Goal: Transaction & Acquisition: Purchase product/service

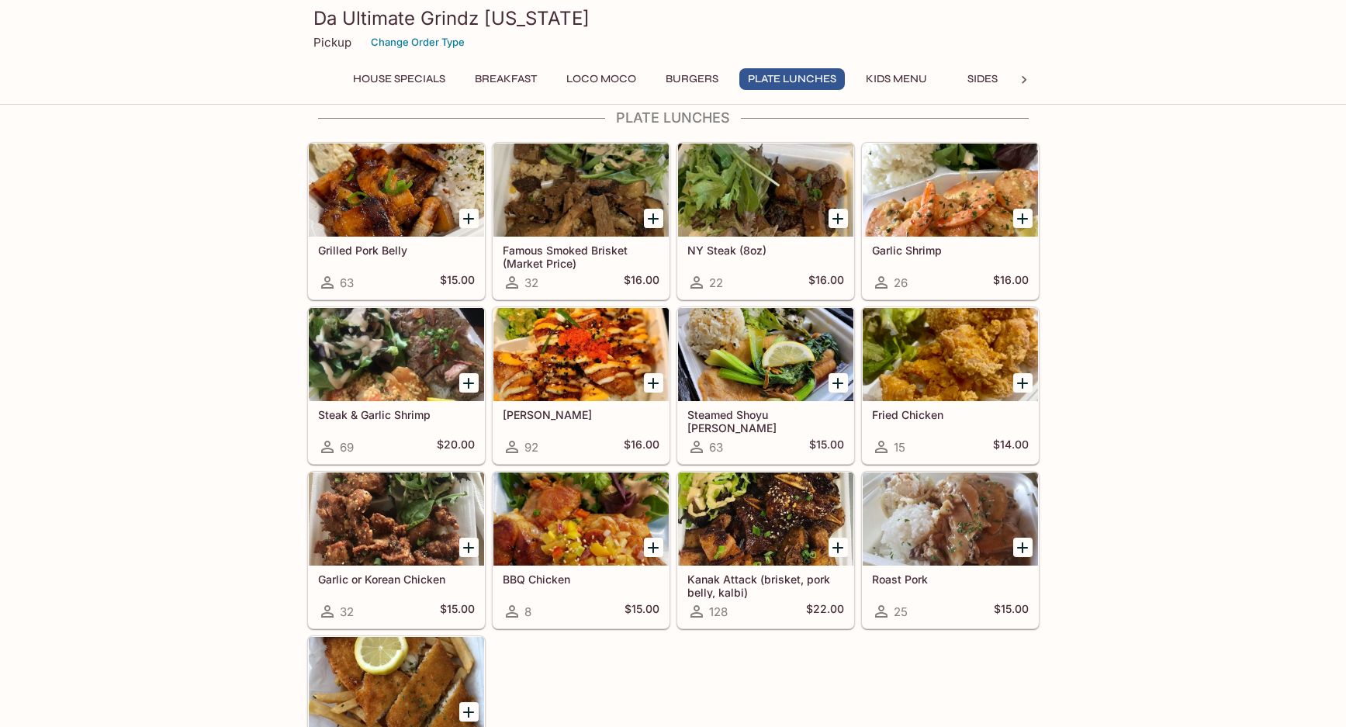
scroll to position [912, 0]
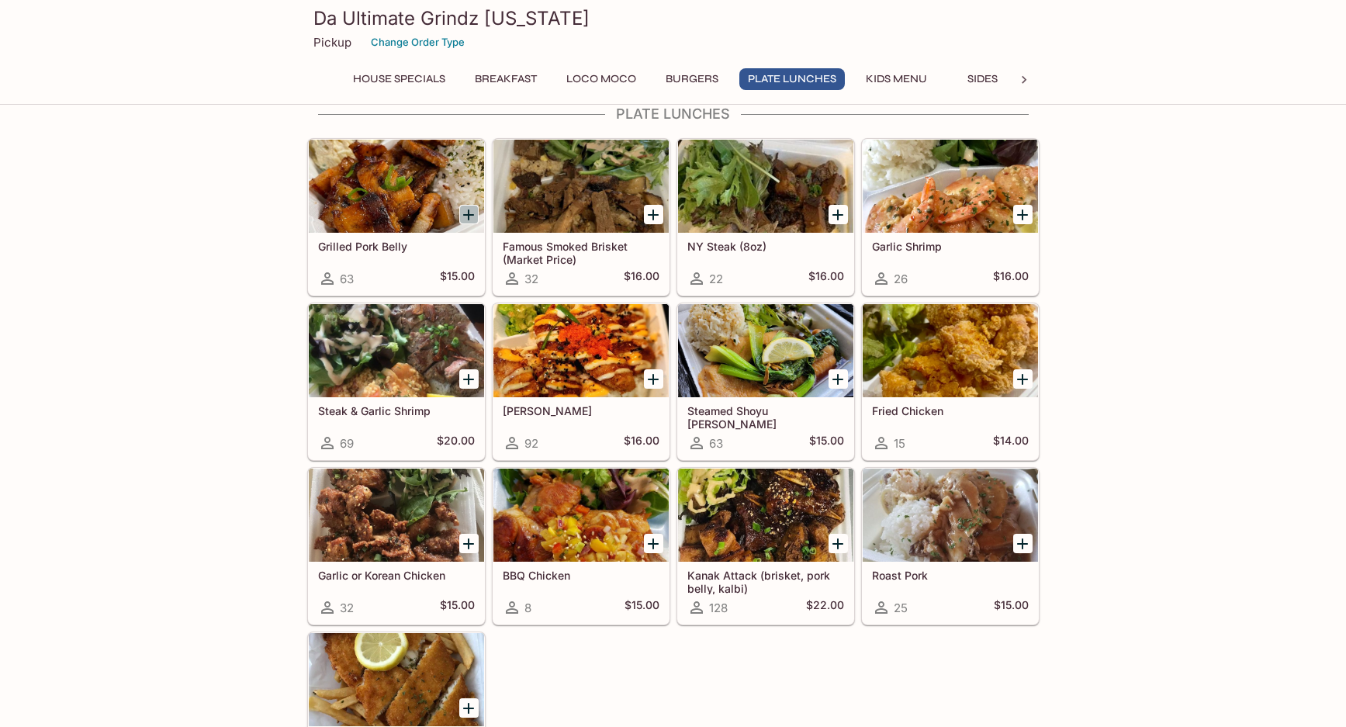
click at [469, 216] on icon "Add Grilled Pork Belly" at bounding box center [468, 214] width 11 height 11
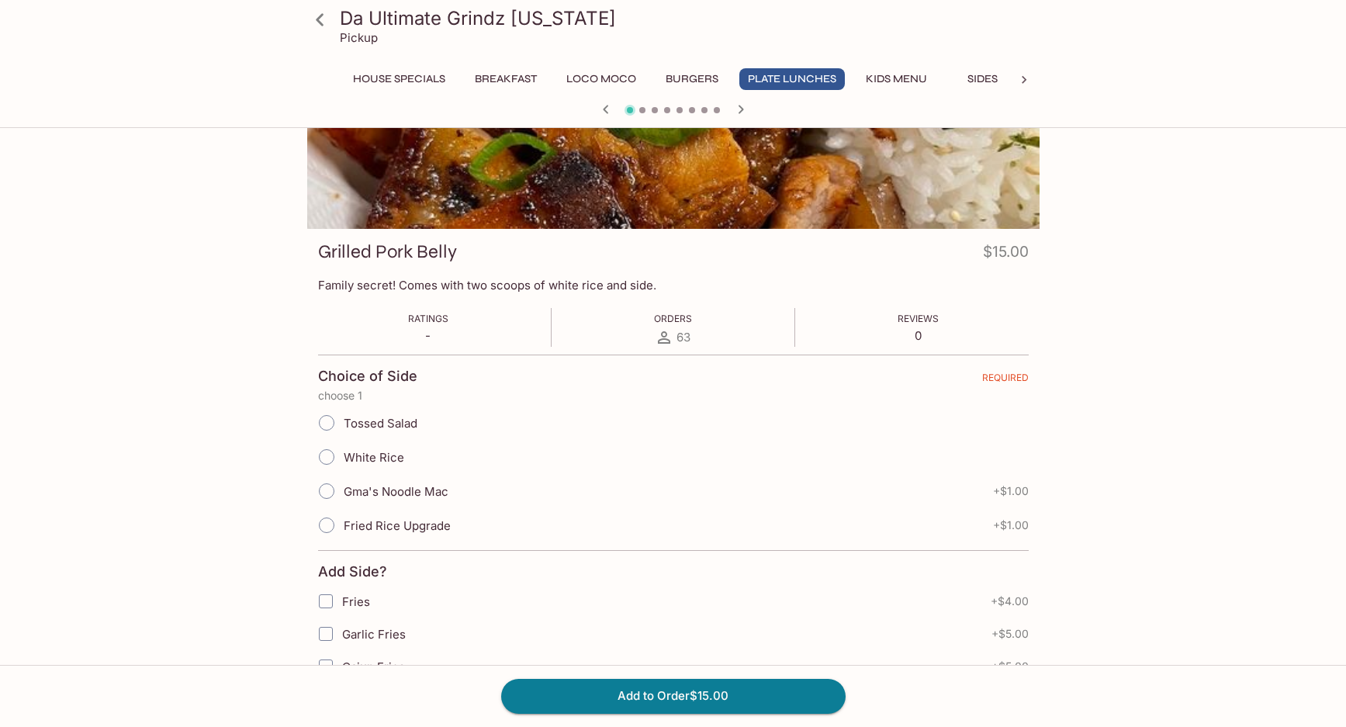
scroll to position [109, 0]
click at [328, 457] on input "White Rice" at bounding box center [326, 458] width 33 height 33
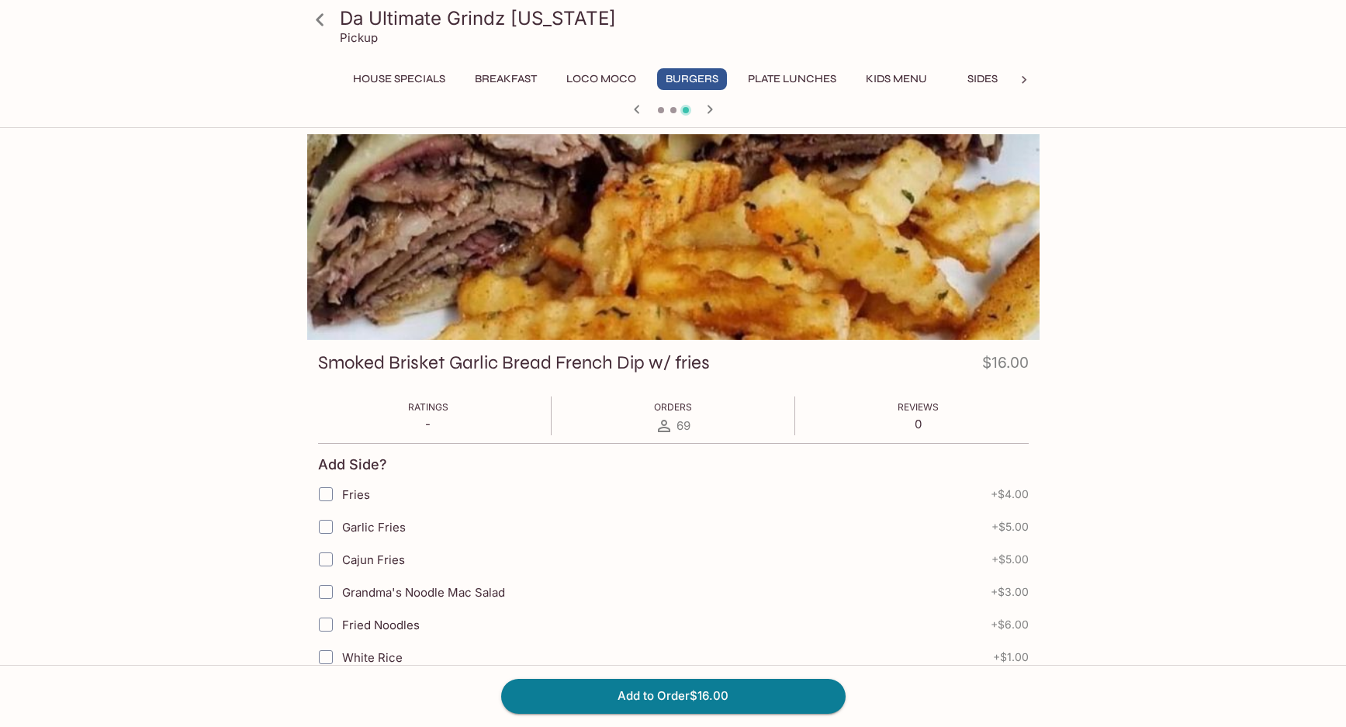
scroll to position [0, 0]
click at [635, 107] on icon "button" at bounding box center [637, 109] width 19 height 19
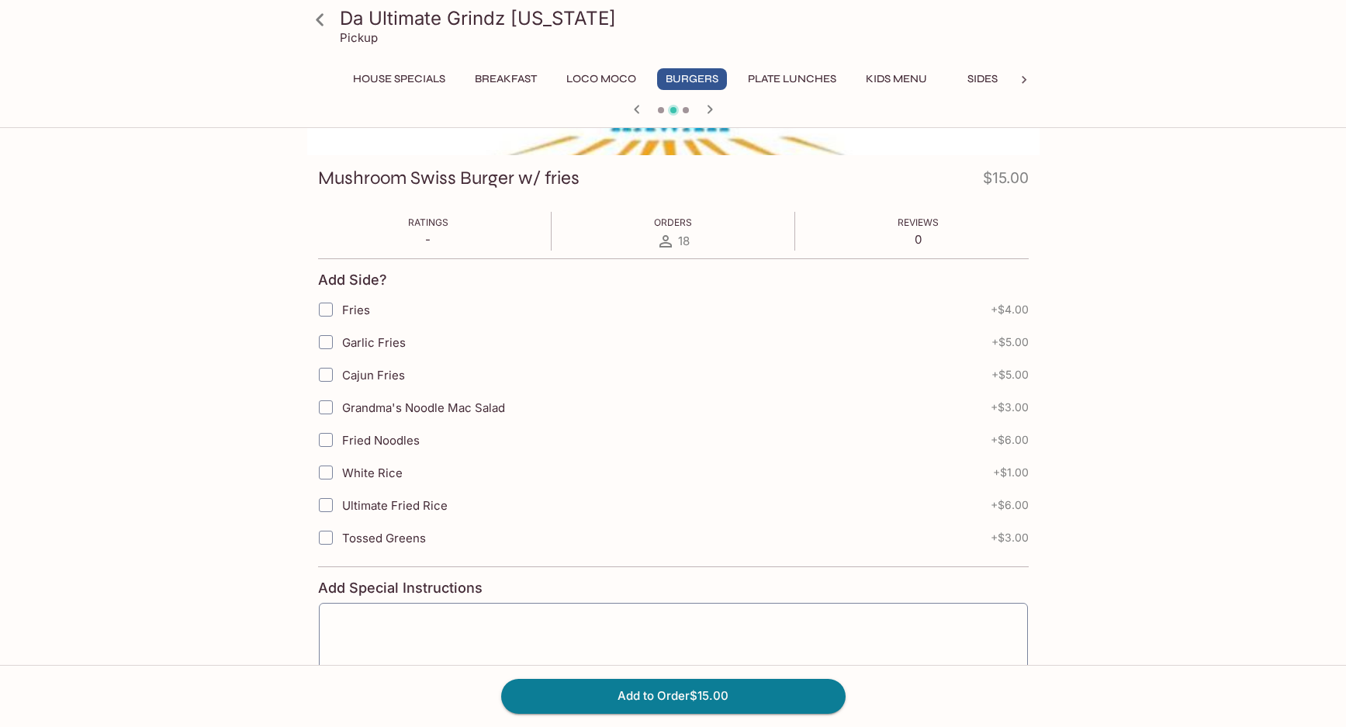
scroll to position [186, 0]
click at [636, 105] on icon "button" at bounding box center [637, 109] width 19 height 19
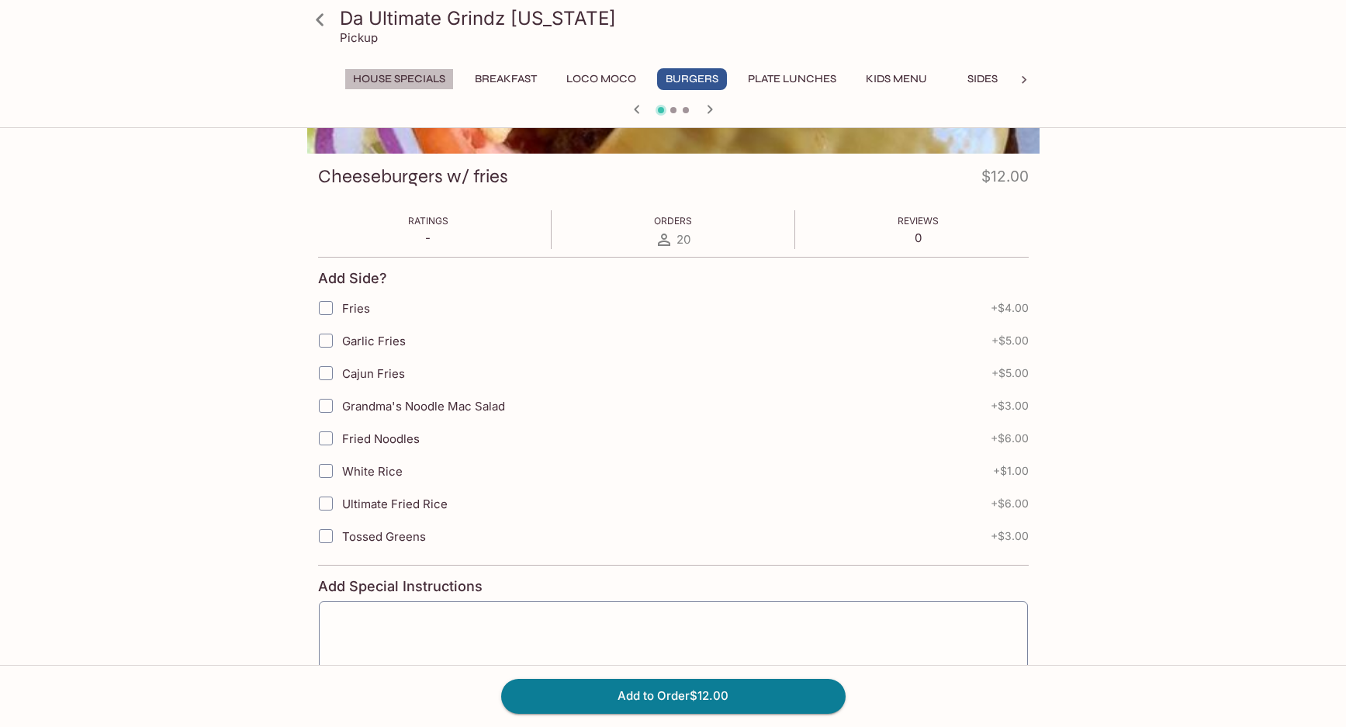
click at [421, 77] on button "House Specials" at bounding box center [398, 79] width 109 height 22
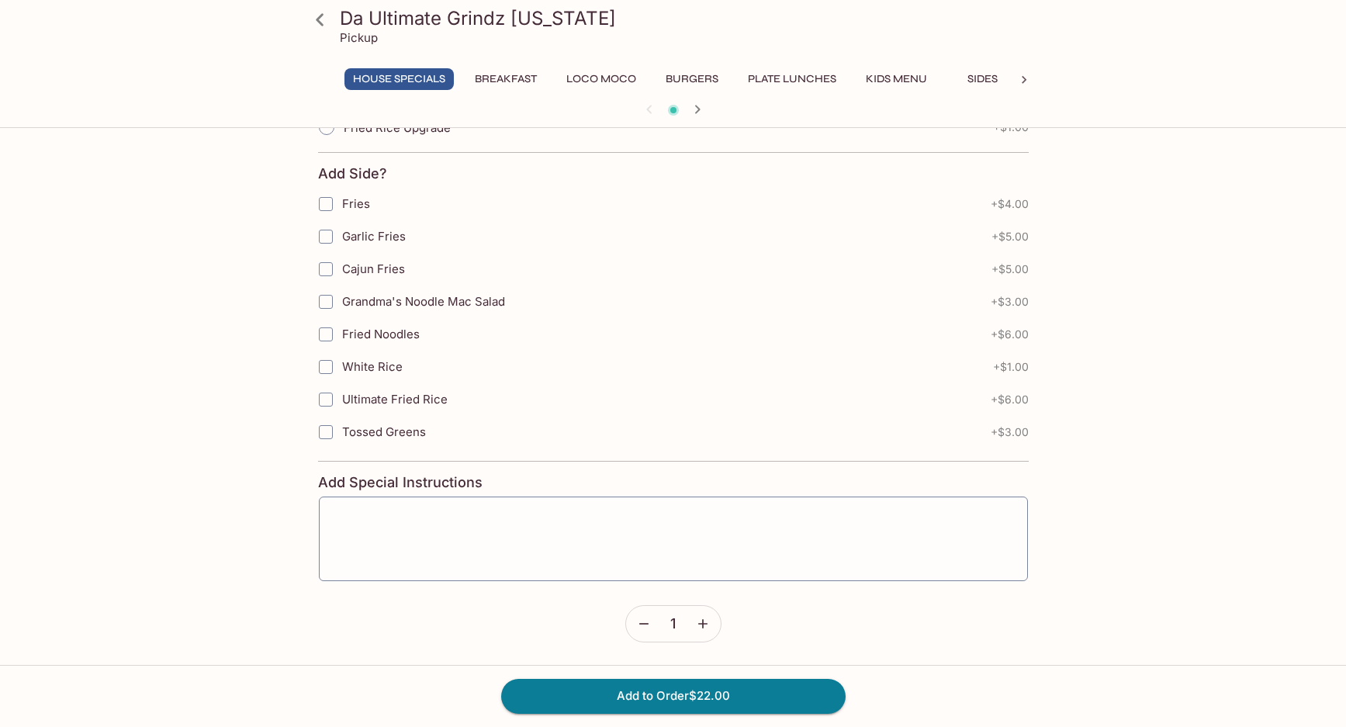
scroll to position [936, 0]
click at [322, 18] on icon at bounding box center [319, 19] width 27 height 27
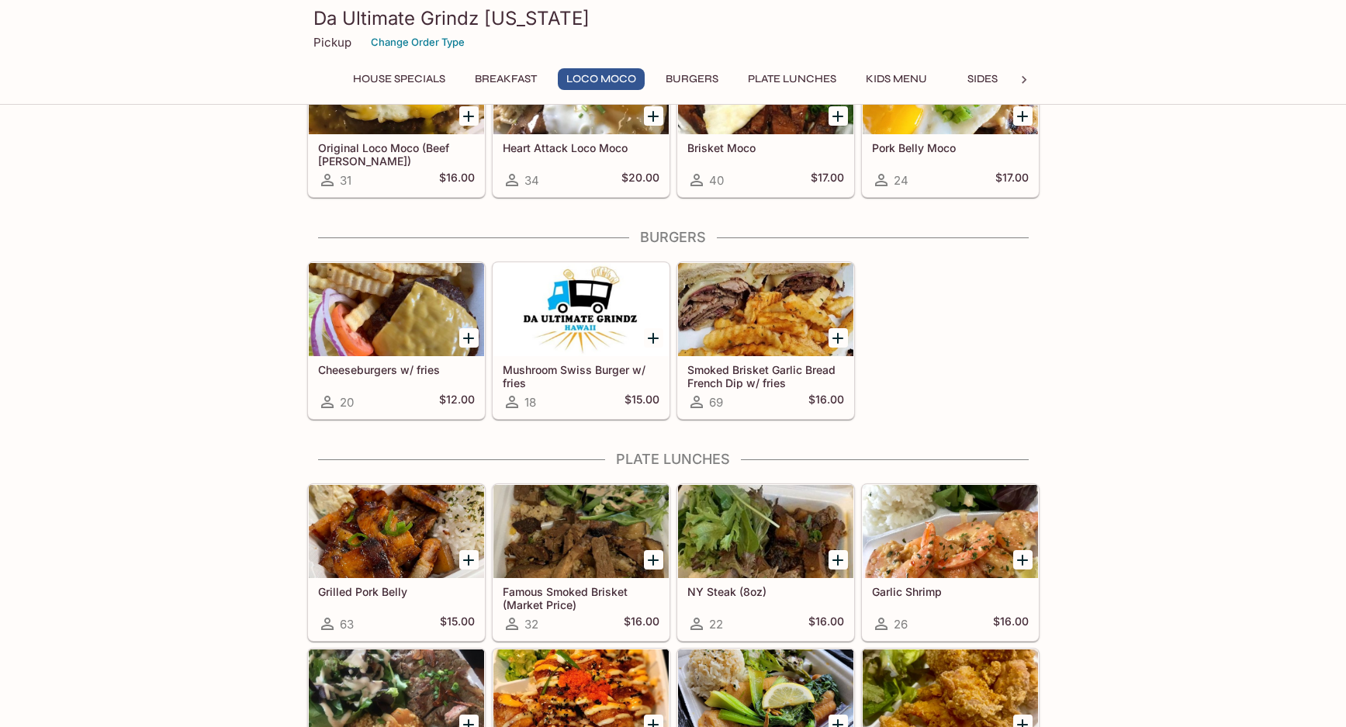
scroll to position [569, 0]
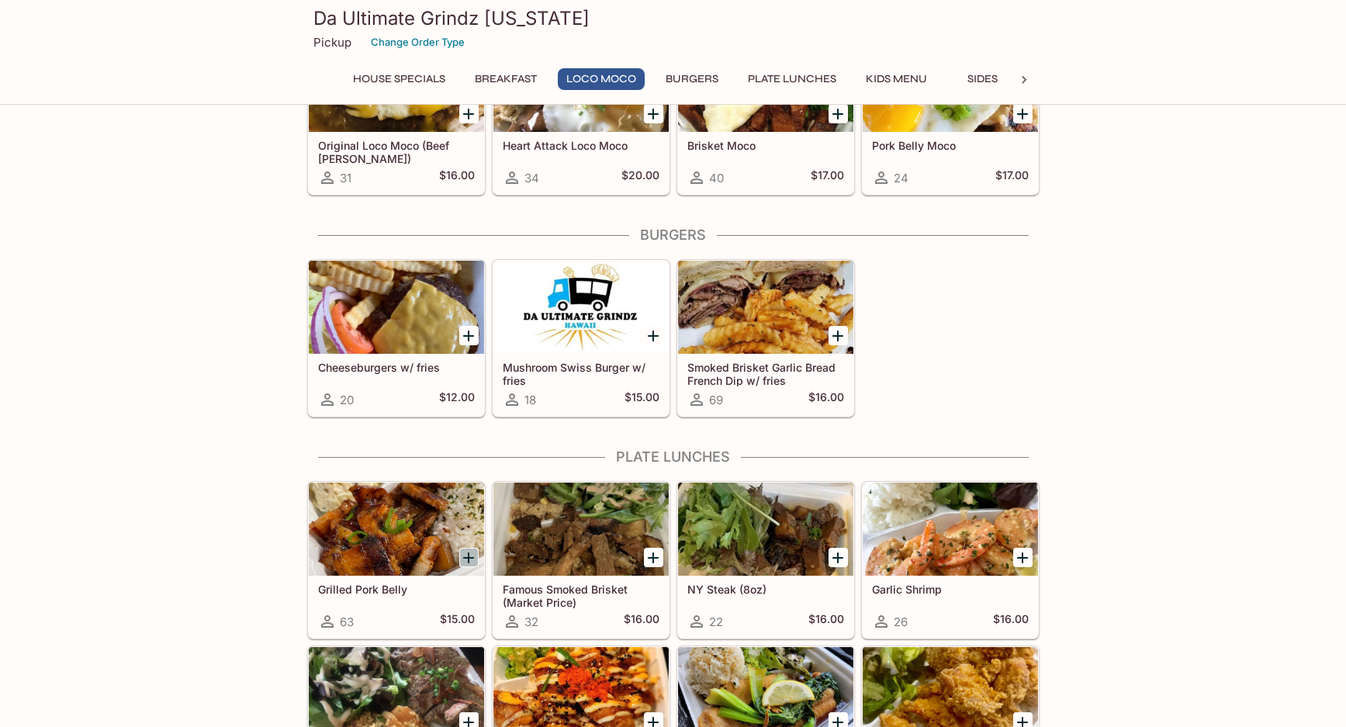
click at [468, 555] on icon "Add Grilled Pork Belly" at bounding box center [468, 557] width 19 height 19
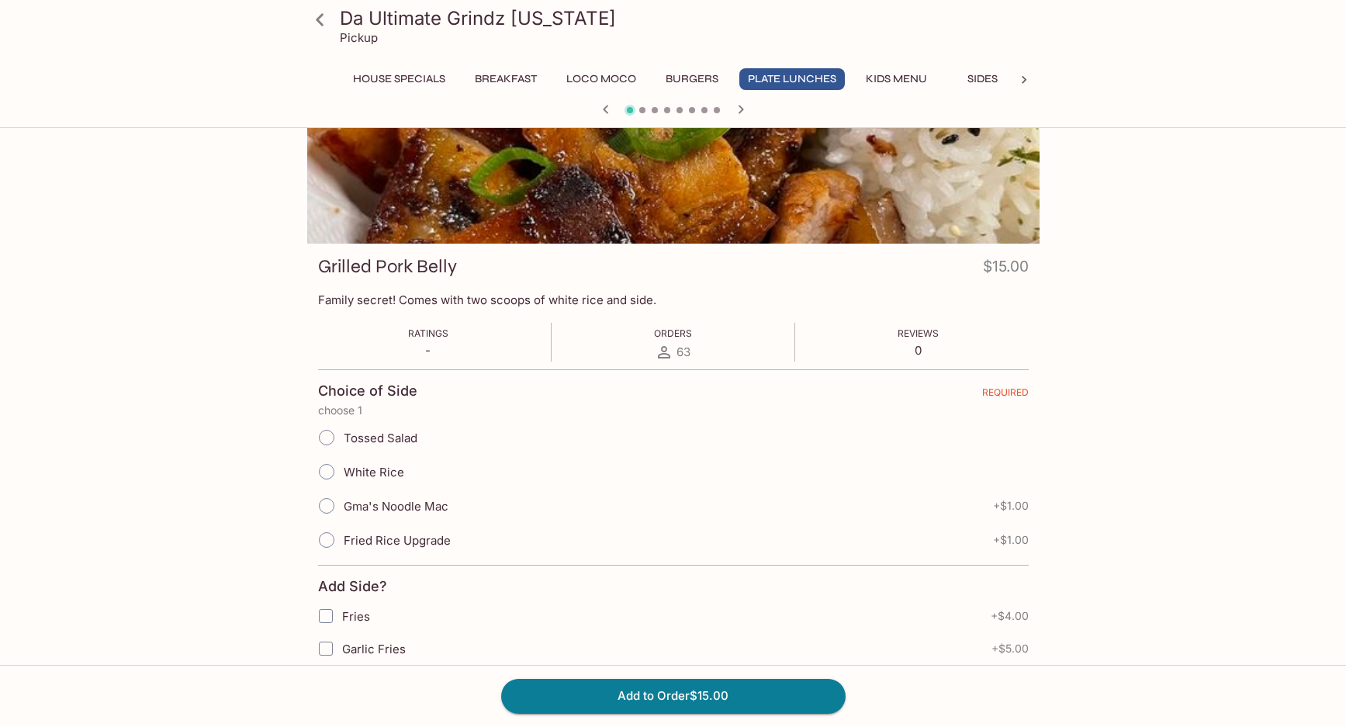
scroll to position [97, 0]
click at [327, 470] on input "White Rice" at bounding box center [326, 471] width 33 height 33
radio input "true"
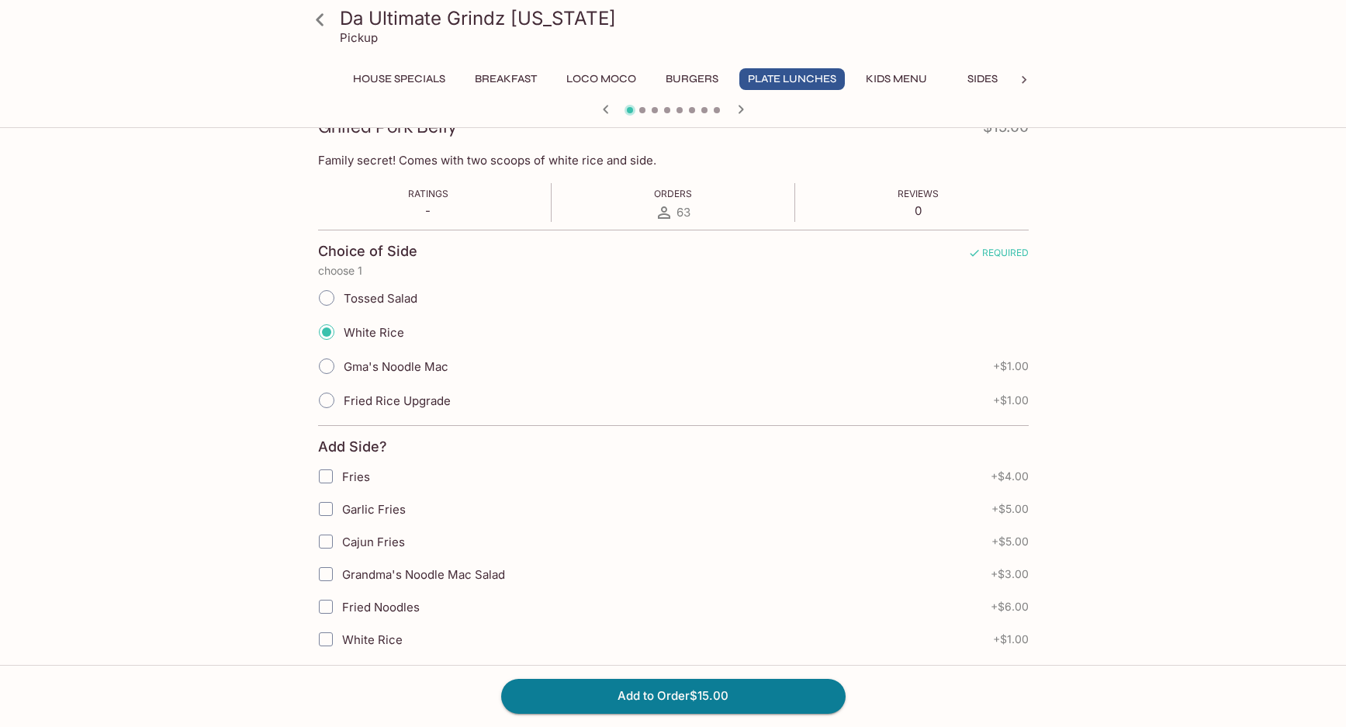
scroll to position [239, 0]
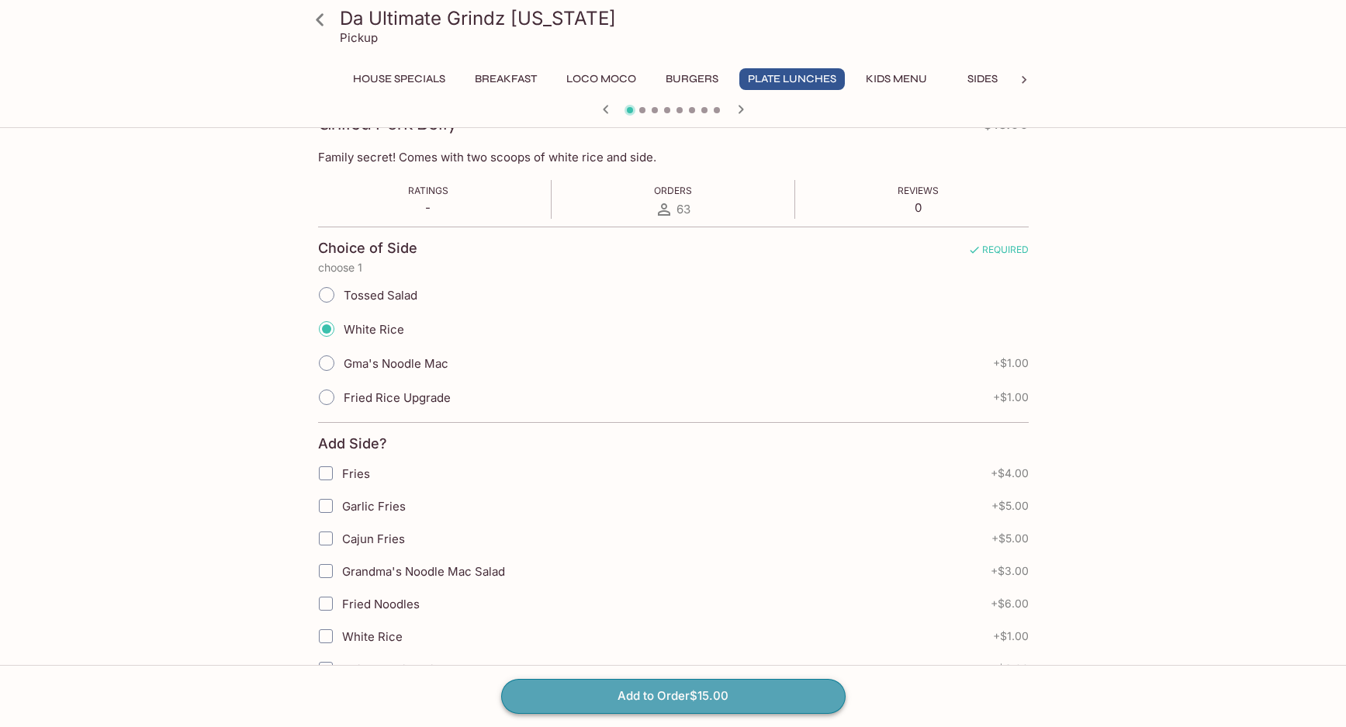
click at [678, 695] on button "Add to Order $15.00" at bounding box center [673, 696] width 344 height 34
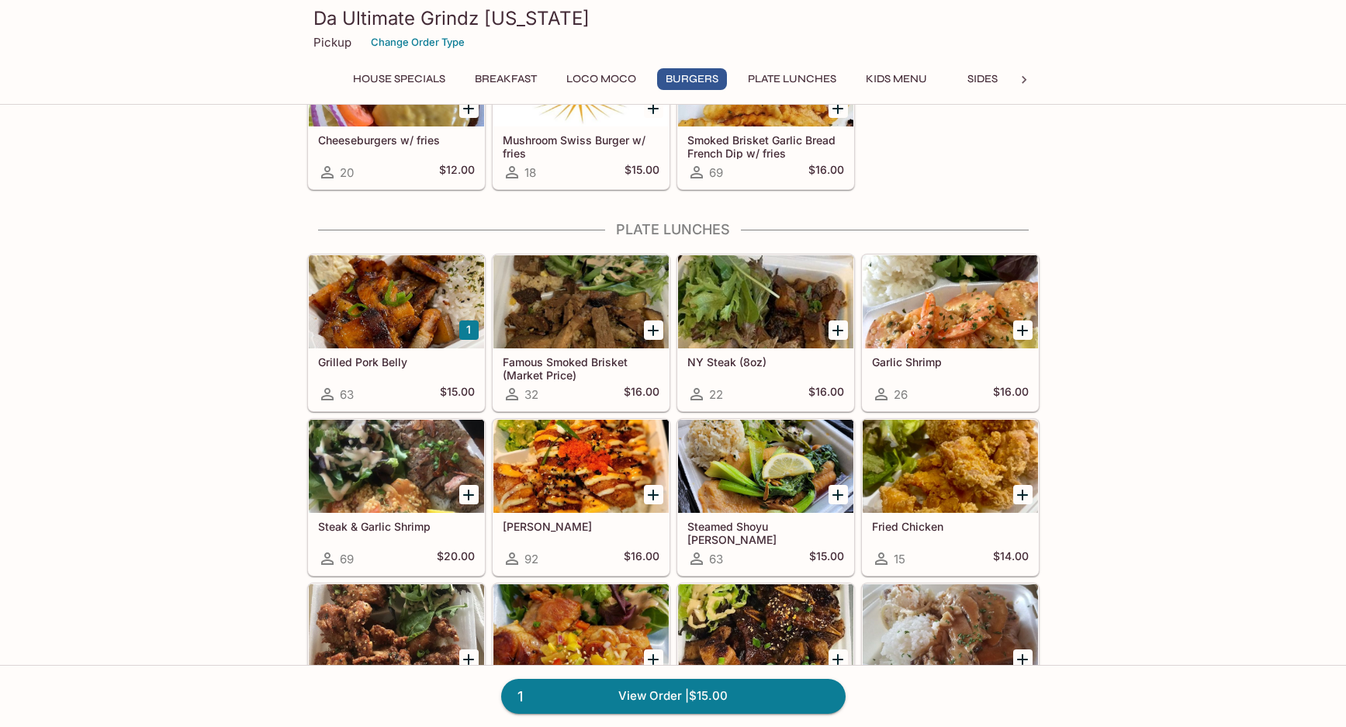
scroll to position [798, 0]
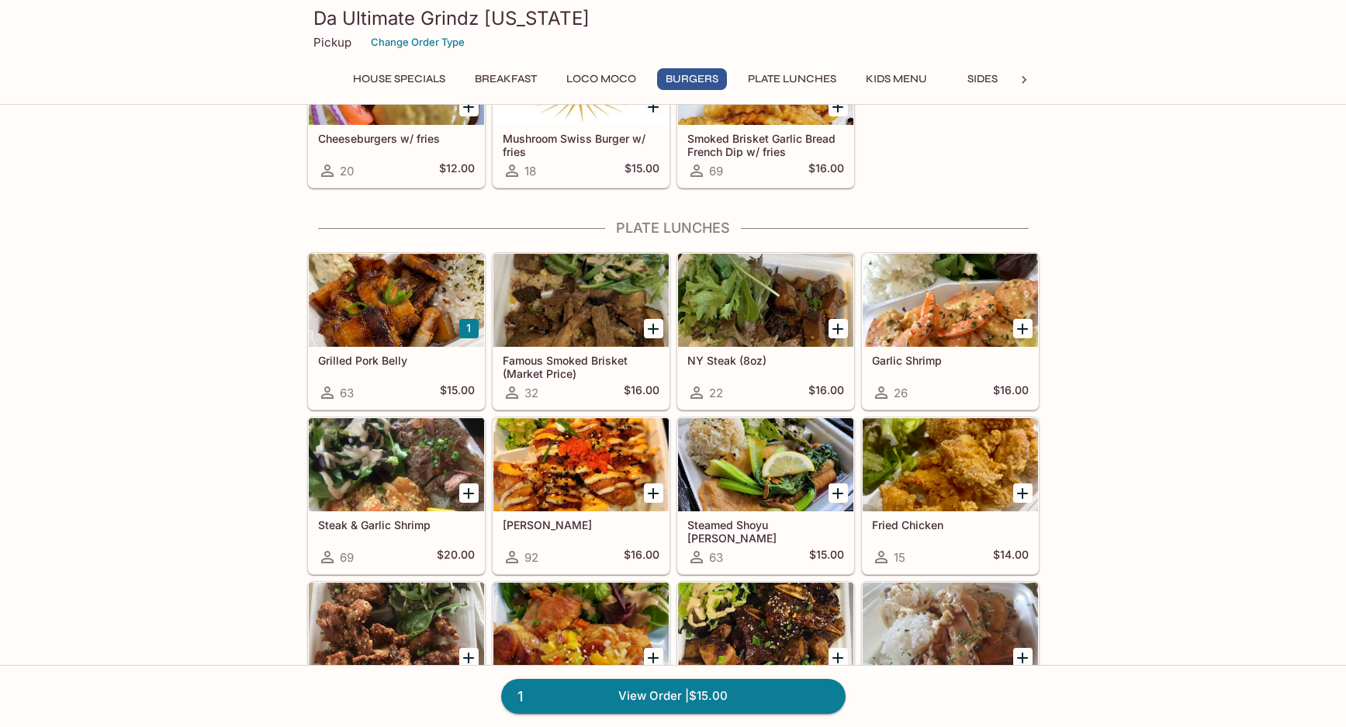
click at [653, 330] on icon "Add Famous Smoked Brisket (Market Price)" at bounding box center [653, 328] width 11 height 11
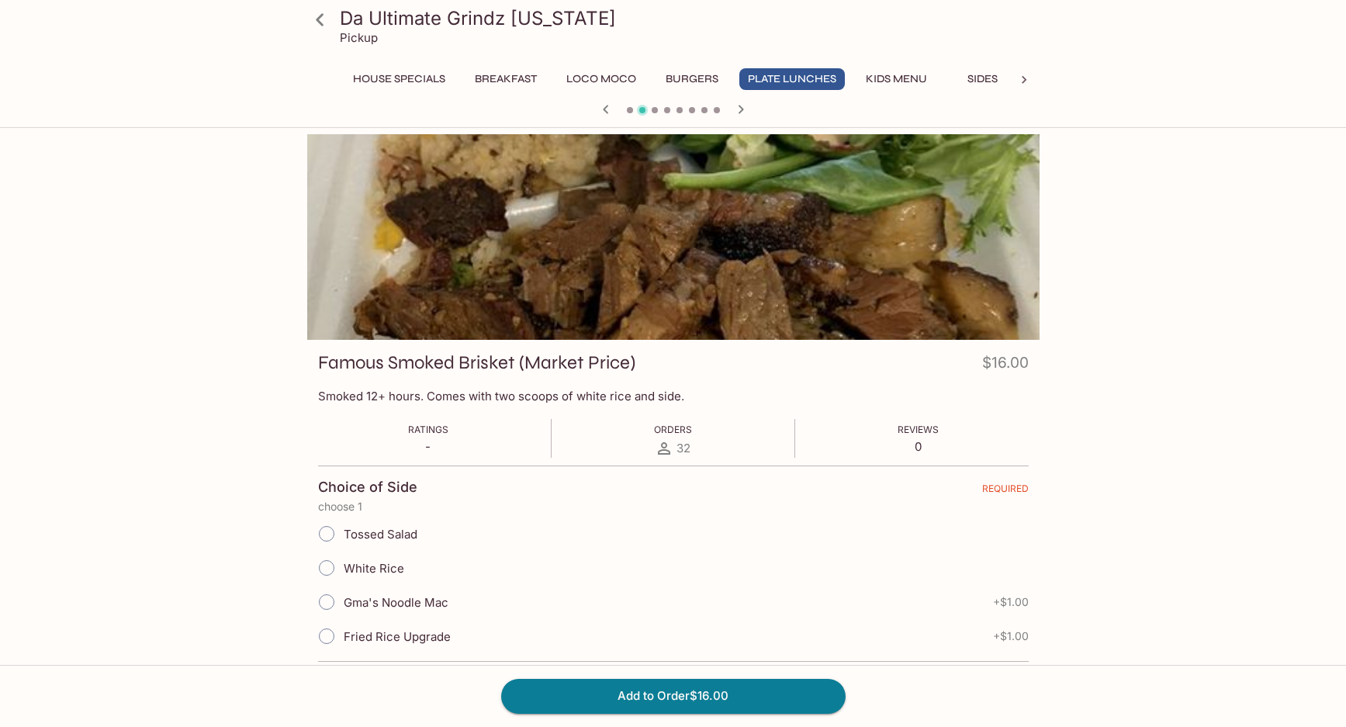
scroll to position [39, 0]
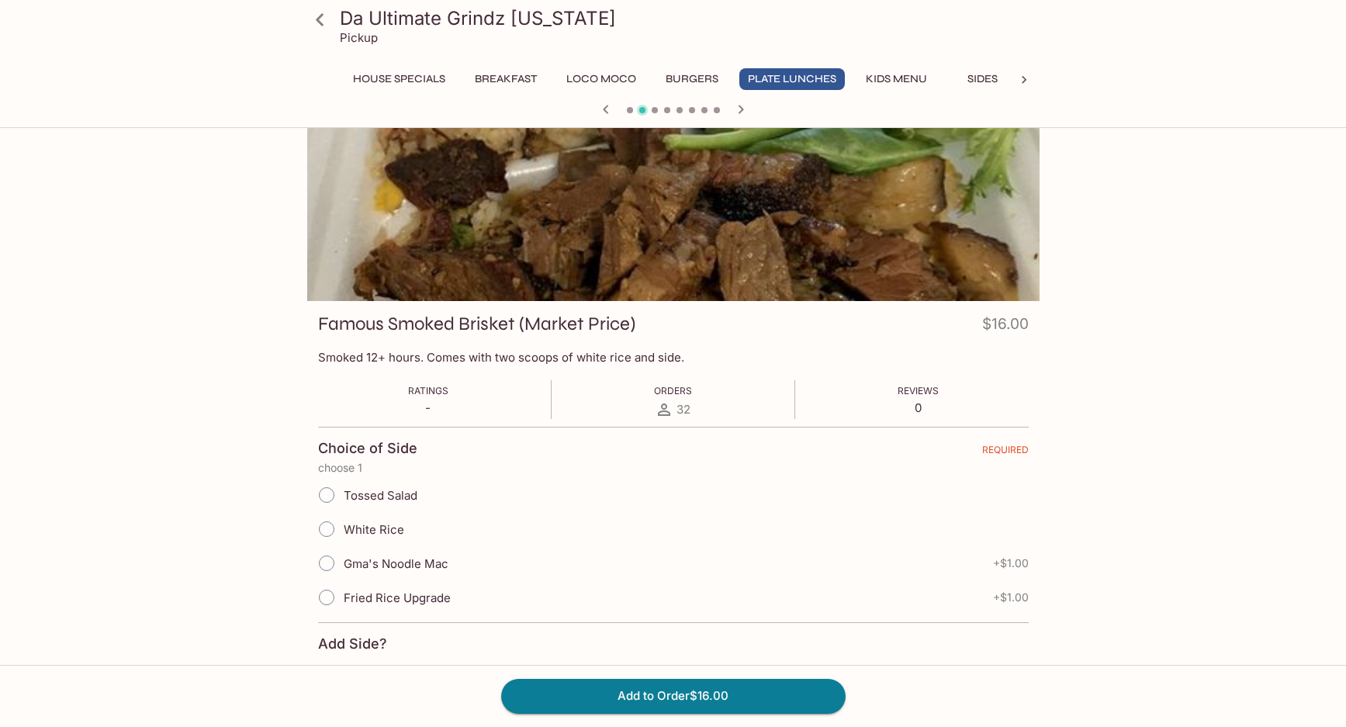
drag, startPoint x: 324, startPoint y: 561, endPoint x: 361, endPoint y: 555, distance: 36.9
click at [327, 562] on input "Gma's Noodle Mac" at bounding box center [326, 563] width 33 height 33
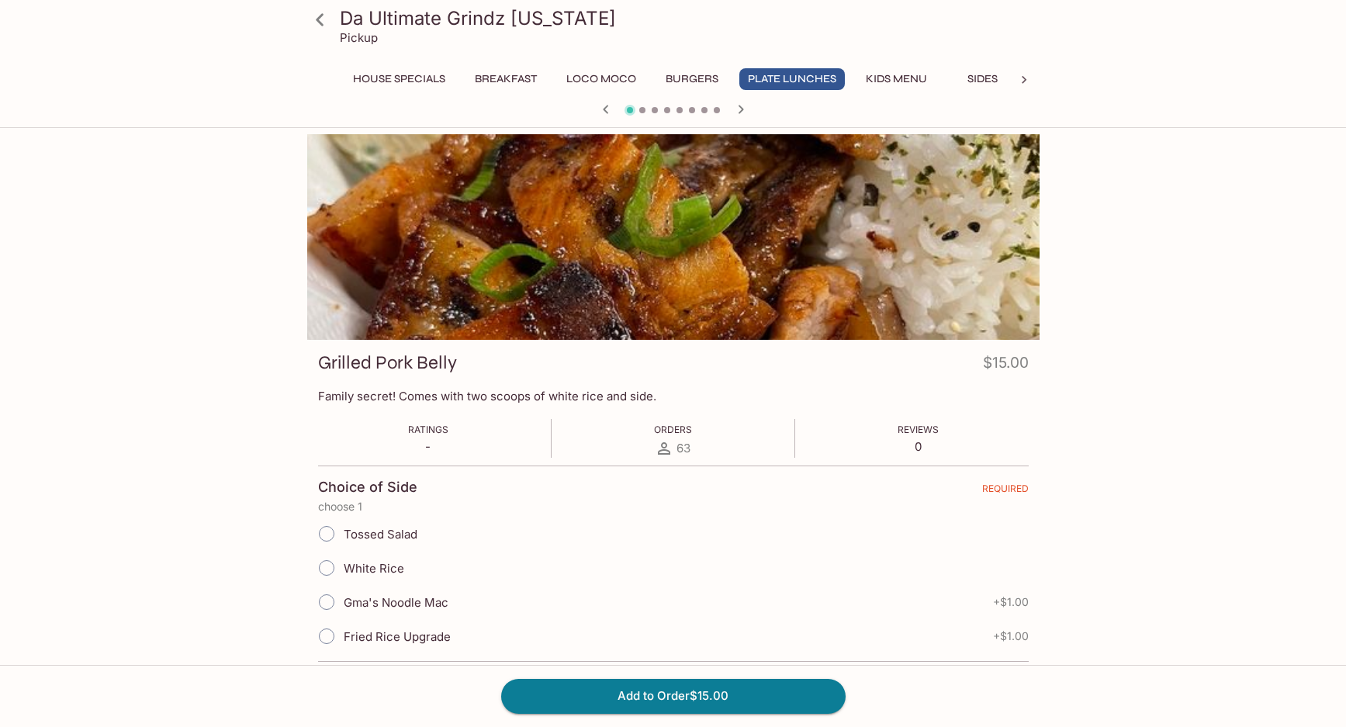
scroll to position [0, 0]
click at [319, 17] on icon at bounding box center [320, 19] width 8 height 12
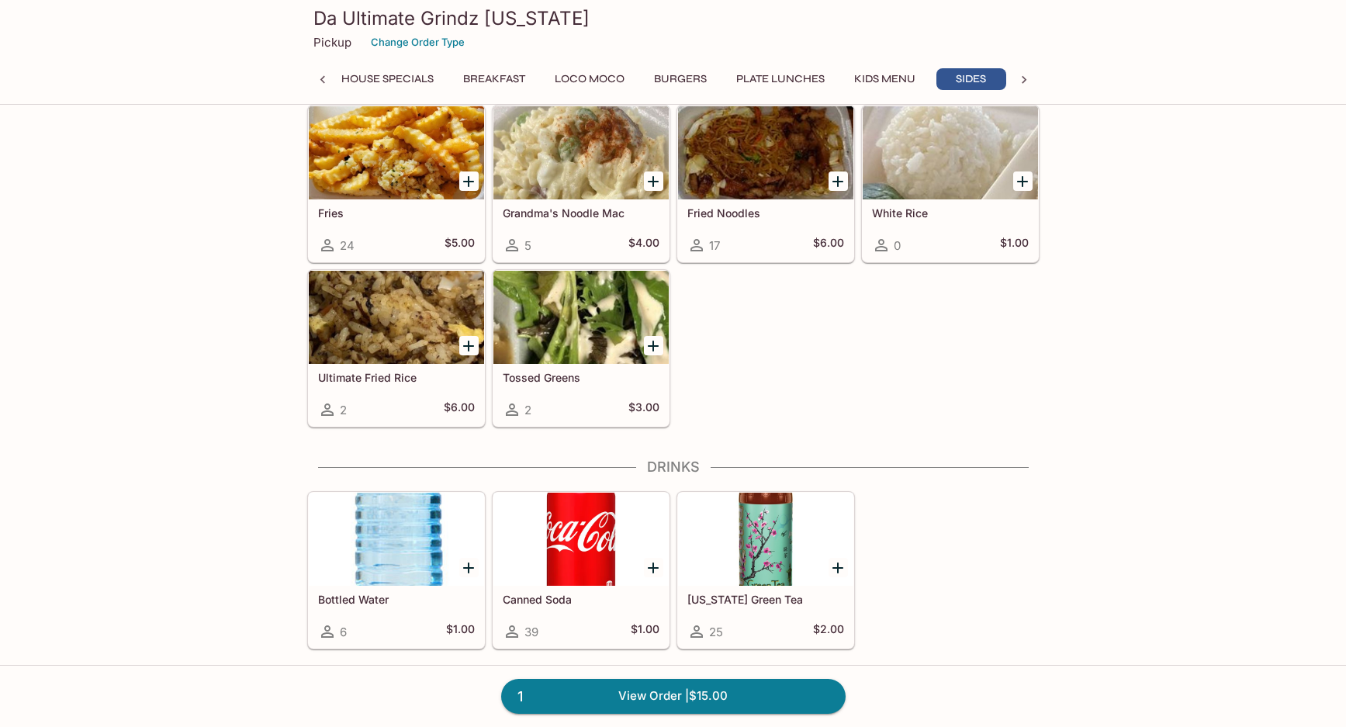
scroll to position [1883, 0]
click at [625, 690] on link "1 View Order | $15.00" at bounding box center [673, 696] width 344 height 34
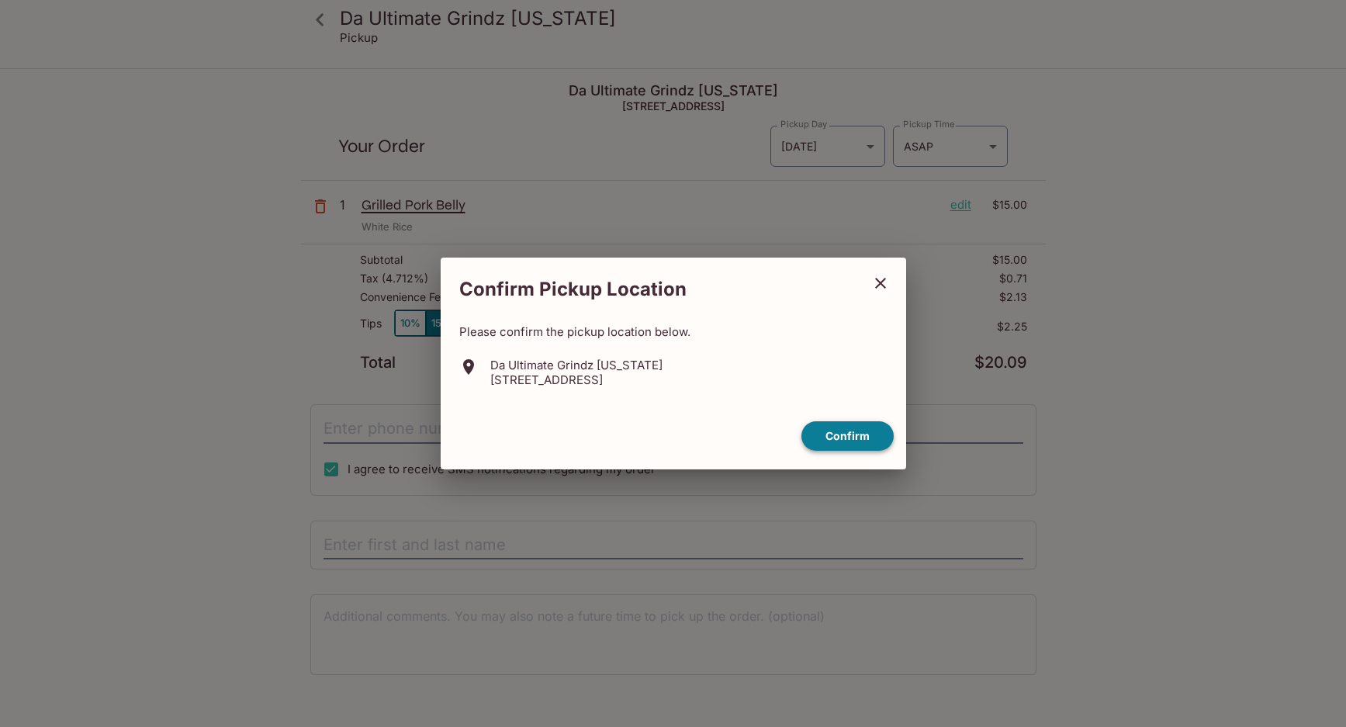
click at [855, 433] on button "Confirm" at bounding box center [847, 436] width 92 height 30
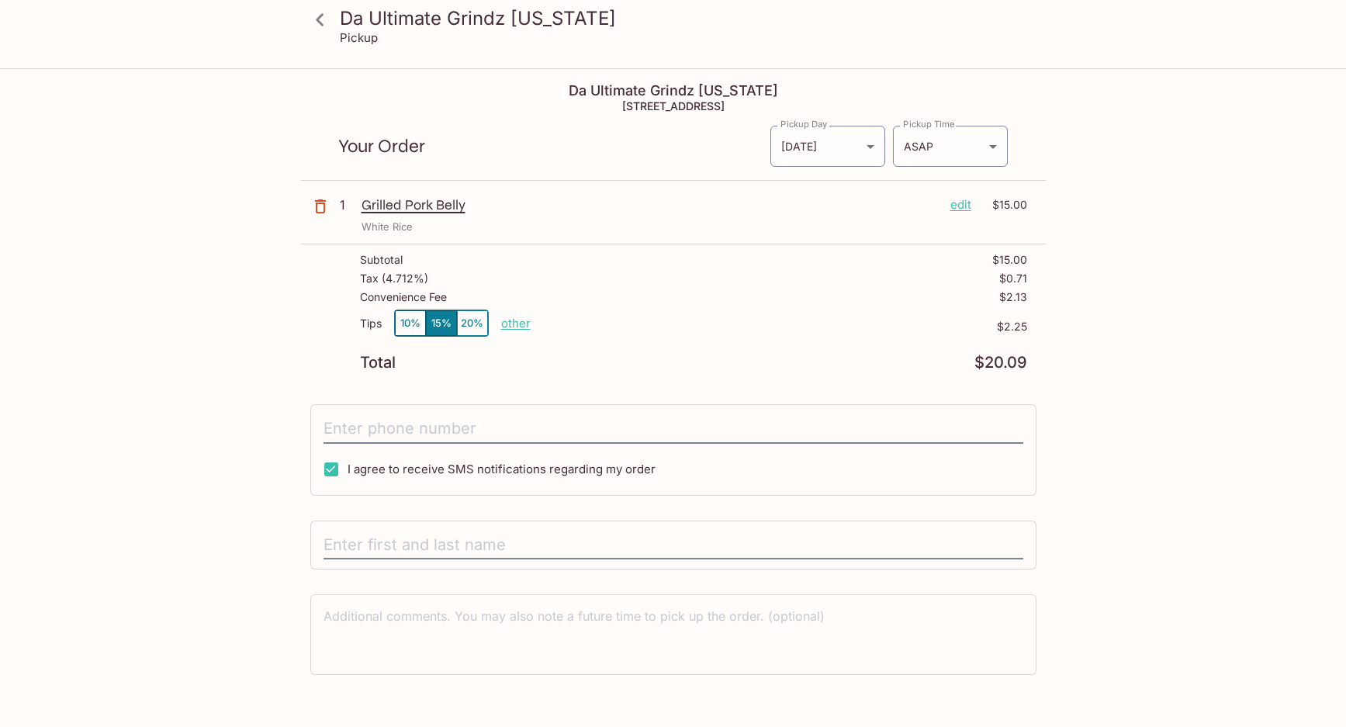
click at [957, 207] on p "edit" at bounding box center [960, 204] width 21 height 17
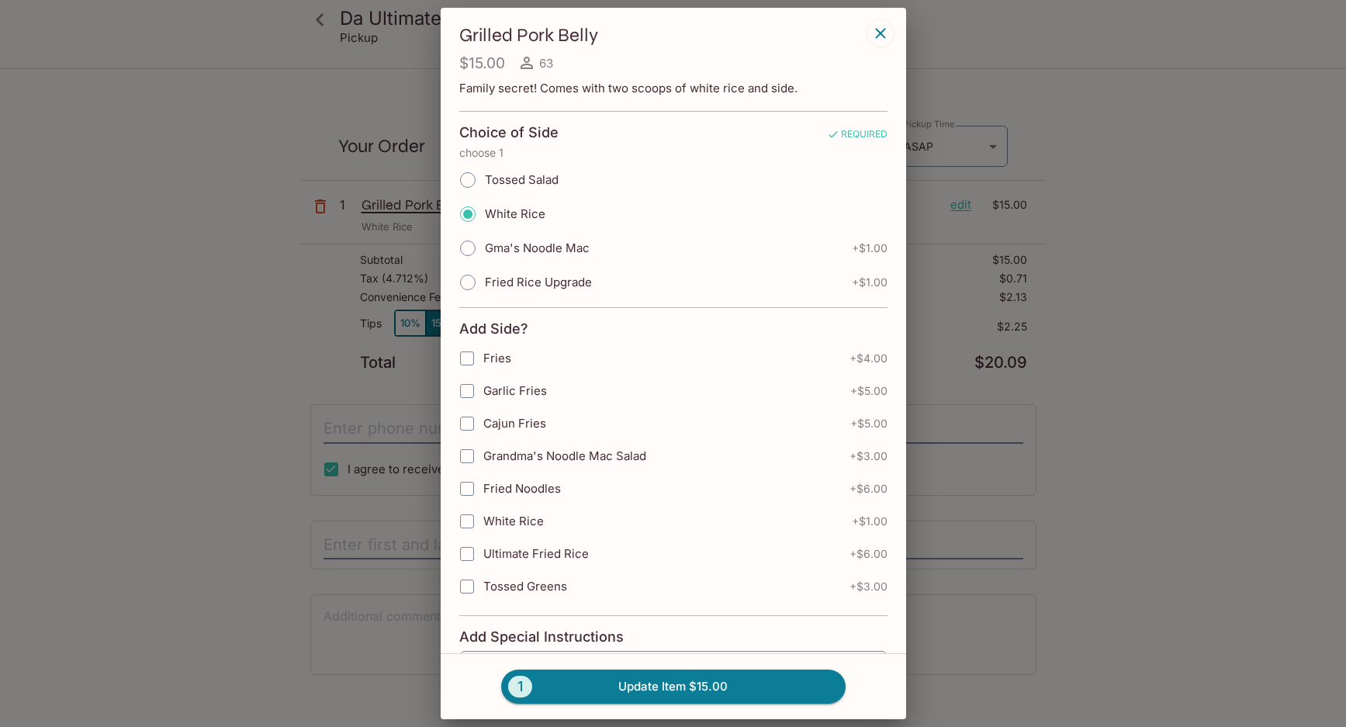
click at [469, 247] on input "Gma's Noodle Mac" at bounding box center [468, 248] width 33 height 33
radio input "true"
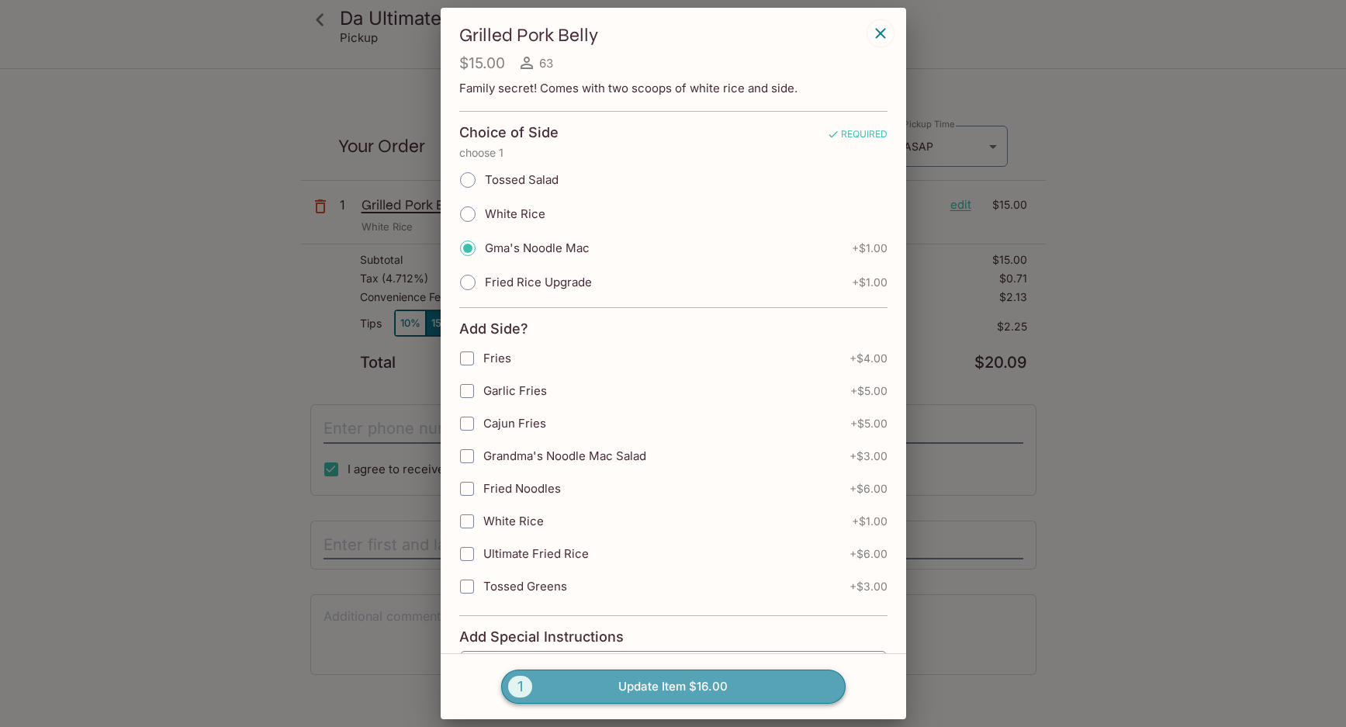
click at [674, 685] on button "1 Update Item $16.00" at bounding box center [673, 686] width 344 height 34
radio input "true"
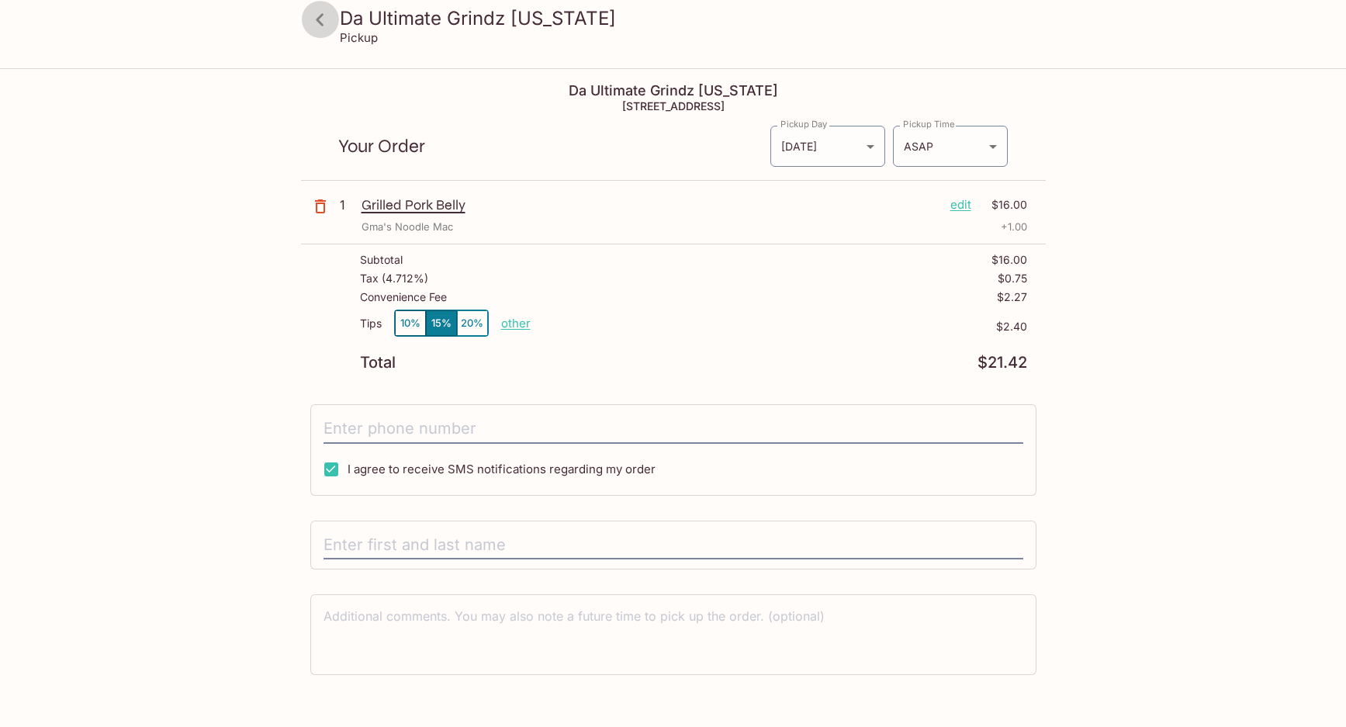
click at [323, 22] on icon at bounding box center [319, 19] width 27 height 27
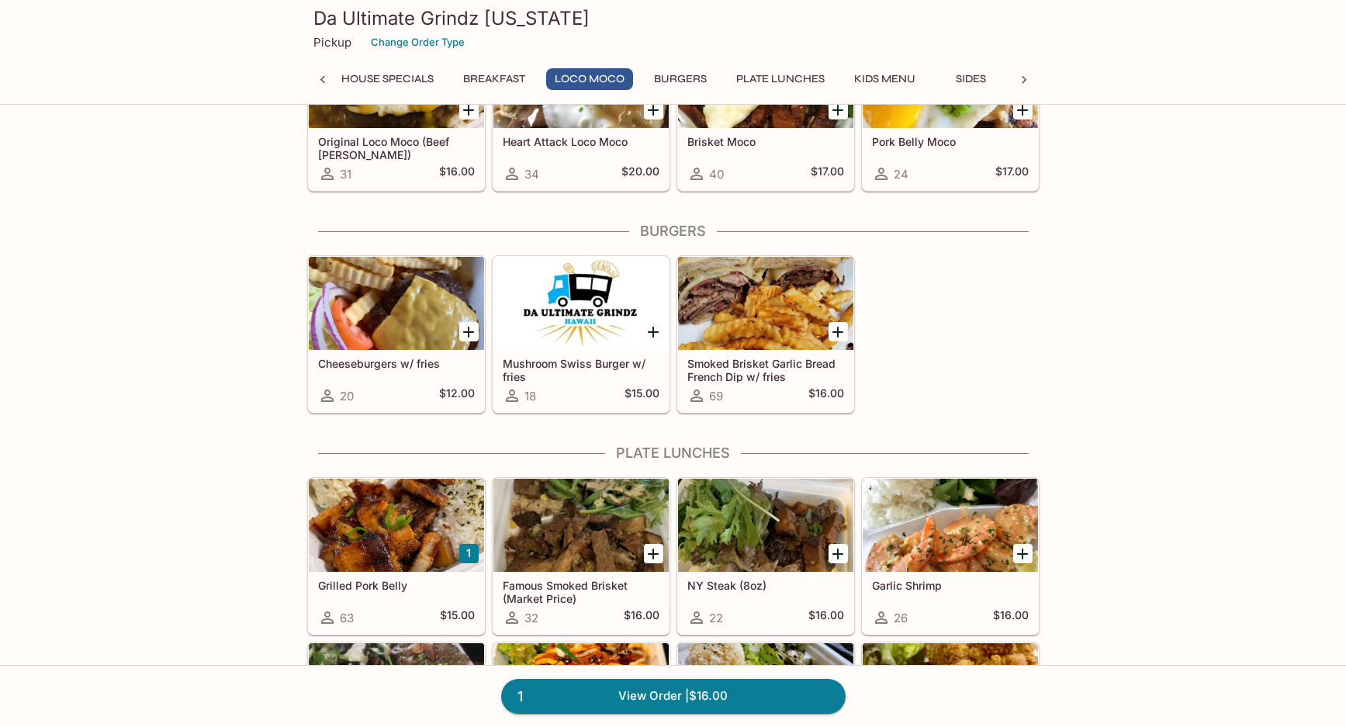
scroll to position [587, 0]
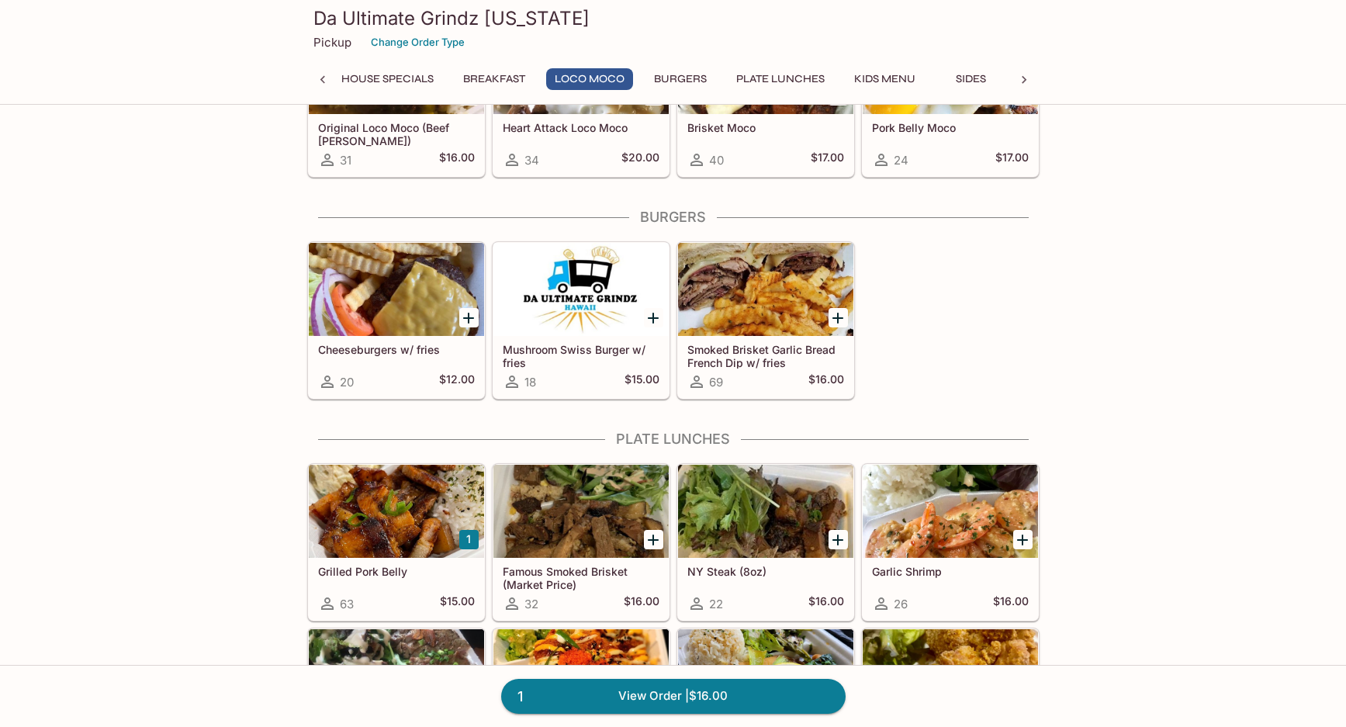
click at [651, 541] on icon "Add Famous Smoked Brisket (Market Price)" at bounding box center [653, 540] width 11 height 11
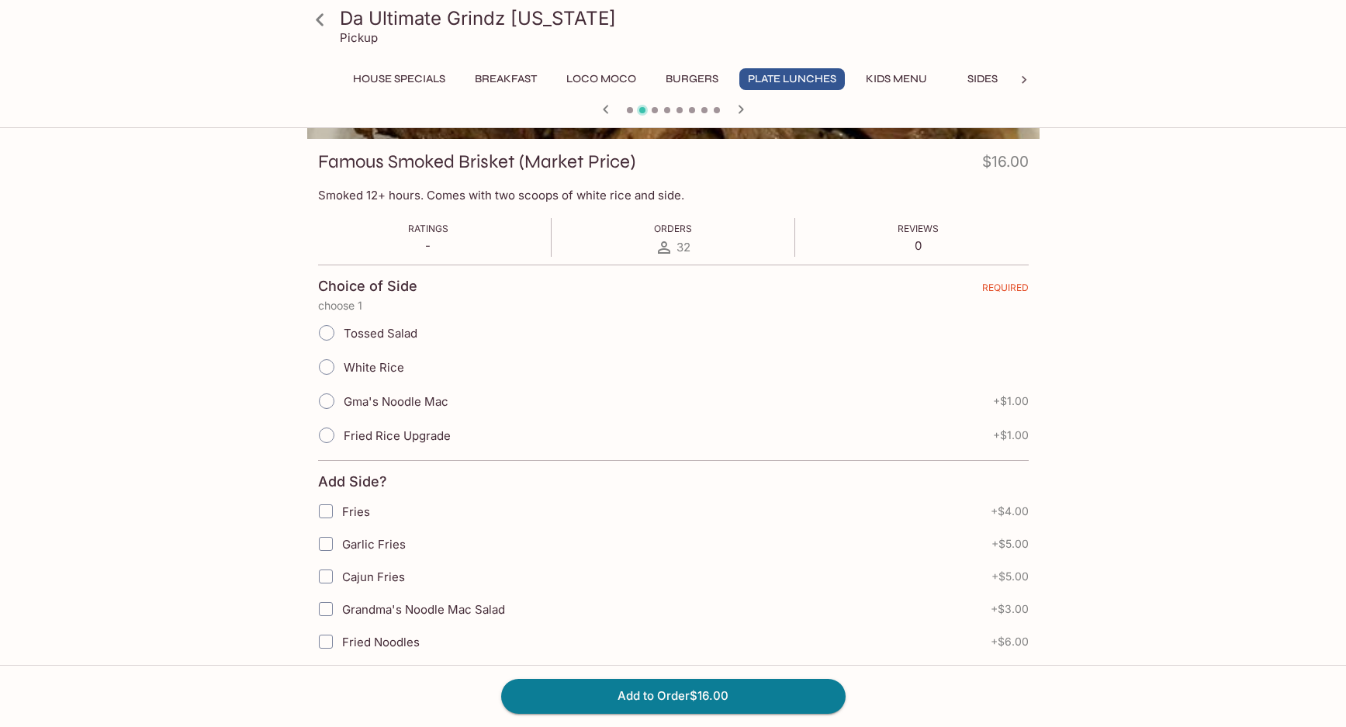
scroll to position [202, 0]
click at [327, 400] on input "Gma's Noodle Mac" at bounding box center [326, 399] width 33 height 33
radio input "true"
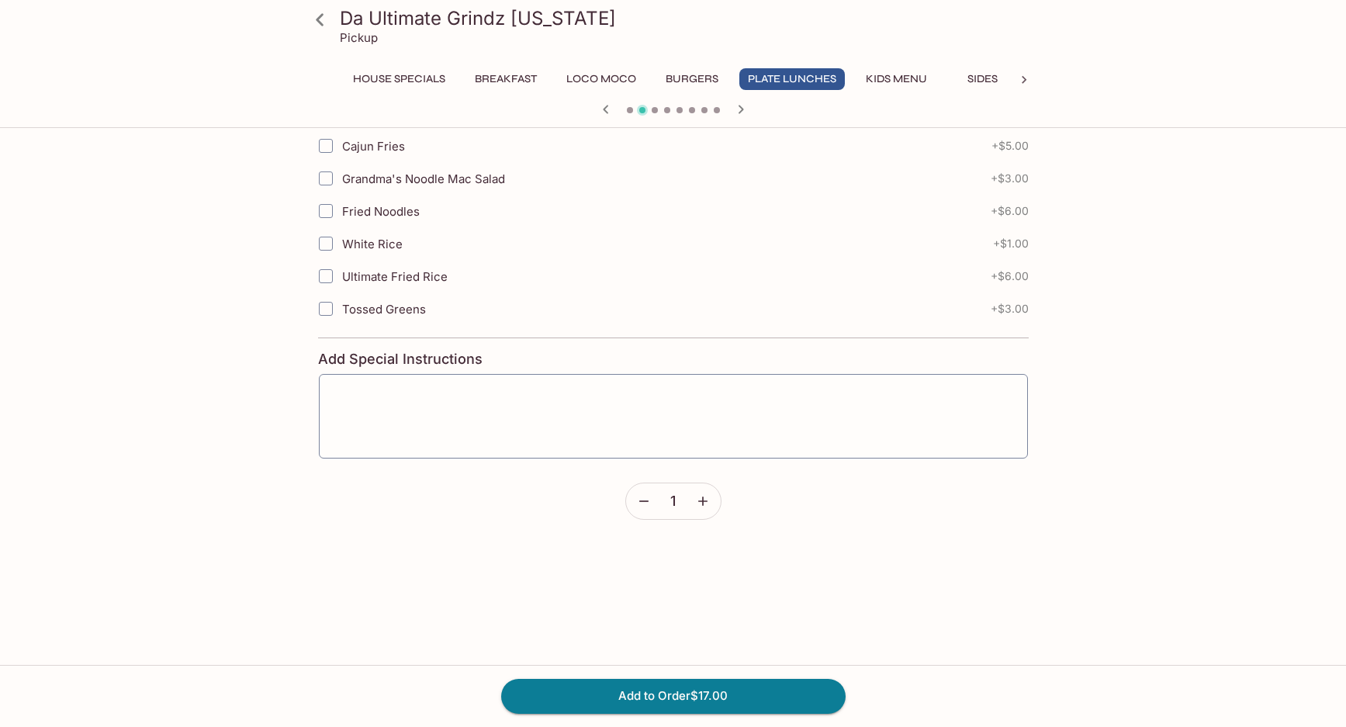
scroll to position [636, 0]
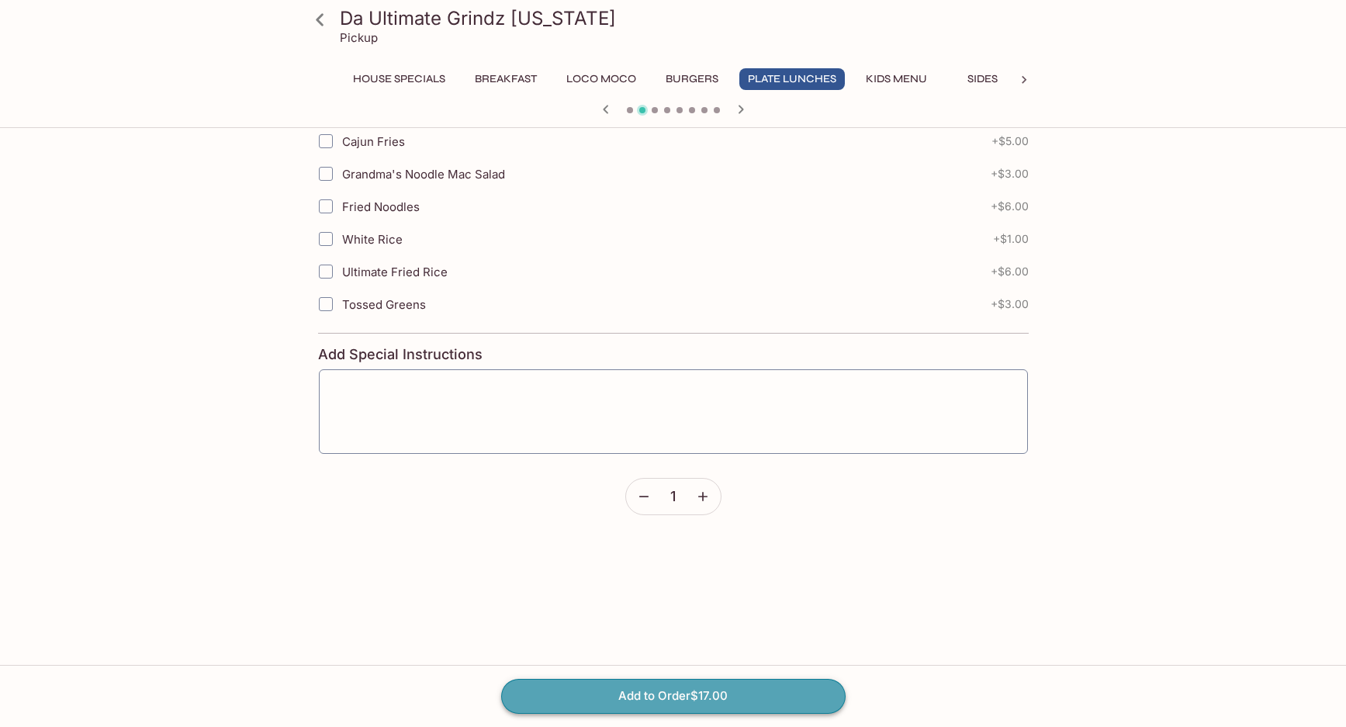
click at [690, 690] on button "Add to Order $17.00" at bounding box center [673, 696] width 344 height 34
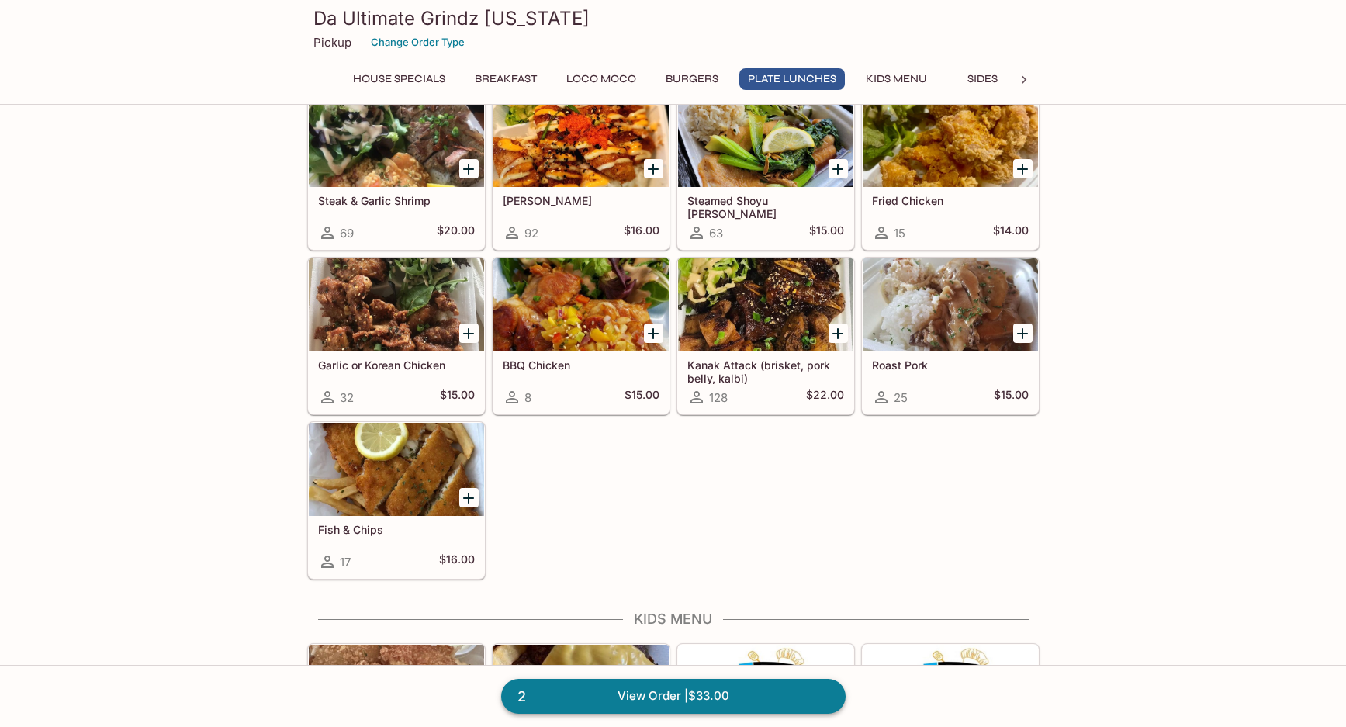
scroll to position [1123, 0]
click at [676, 699] on link "2 View Order | $33.00" at bounding box center [673, 696] width 344 height 34
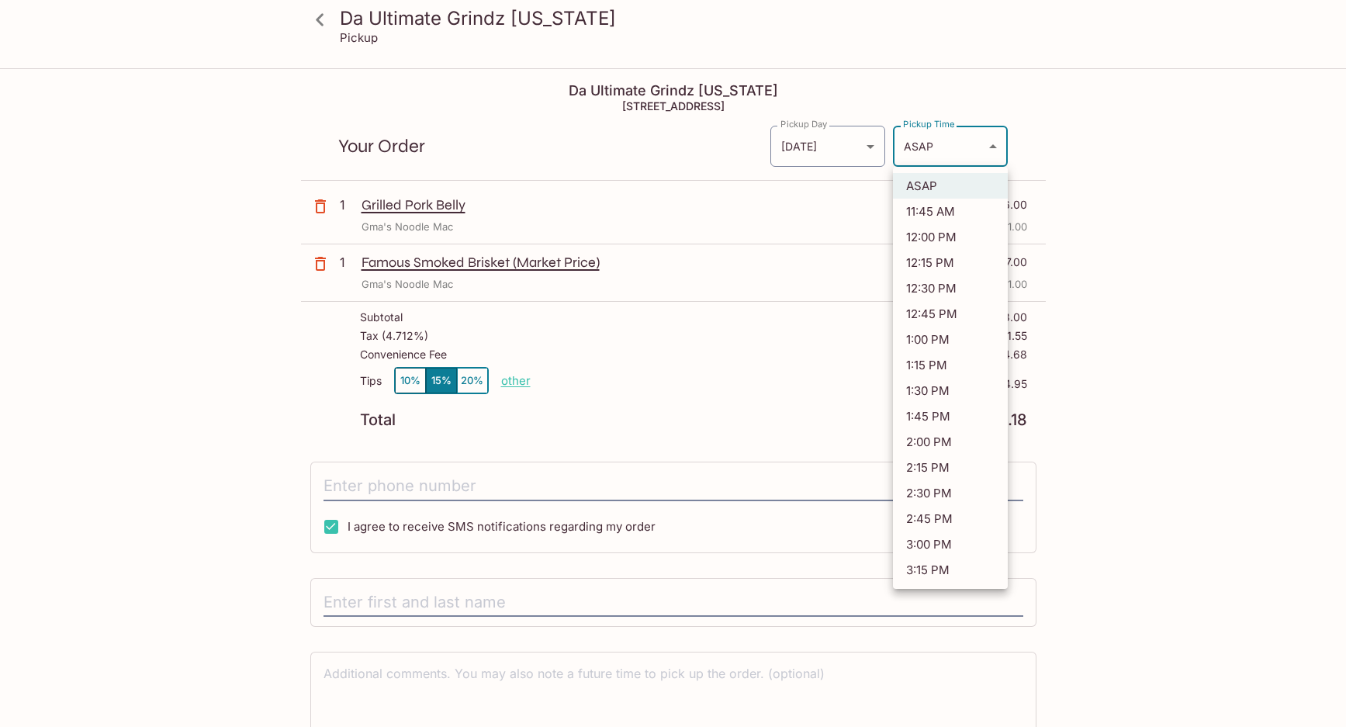
click at [925, 150] on body "Da Ultimate Grindz [US_STATE] Pickup Da Ultimate Grindz [US_STATE] [STREET_ADDR…" at bounding box center [673, 433] width 1346 height 727
click at [703, 140] on div at bounding box center [673, 363] width 1346 height 727
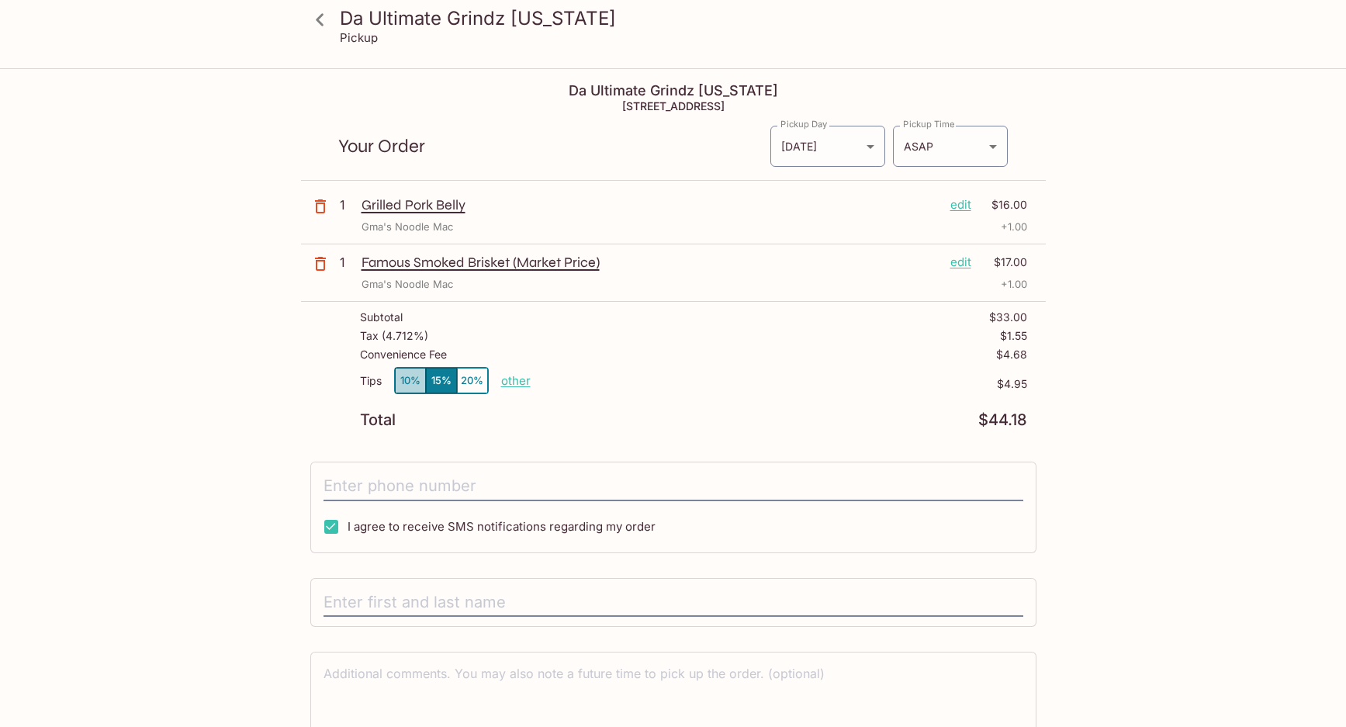
click at [412, 378] on button "10%" at bounding box center [410, 381] width 31 height 26
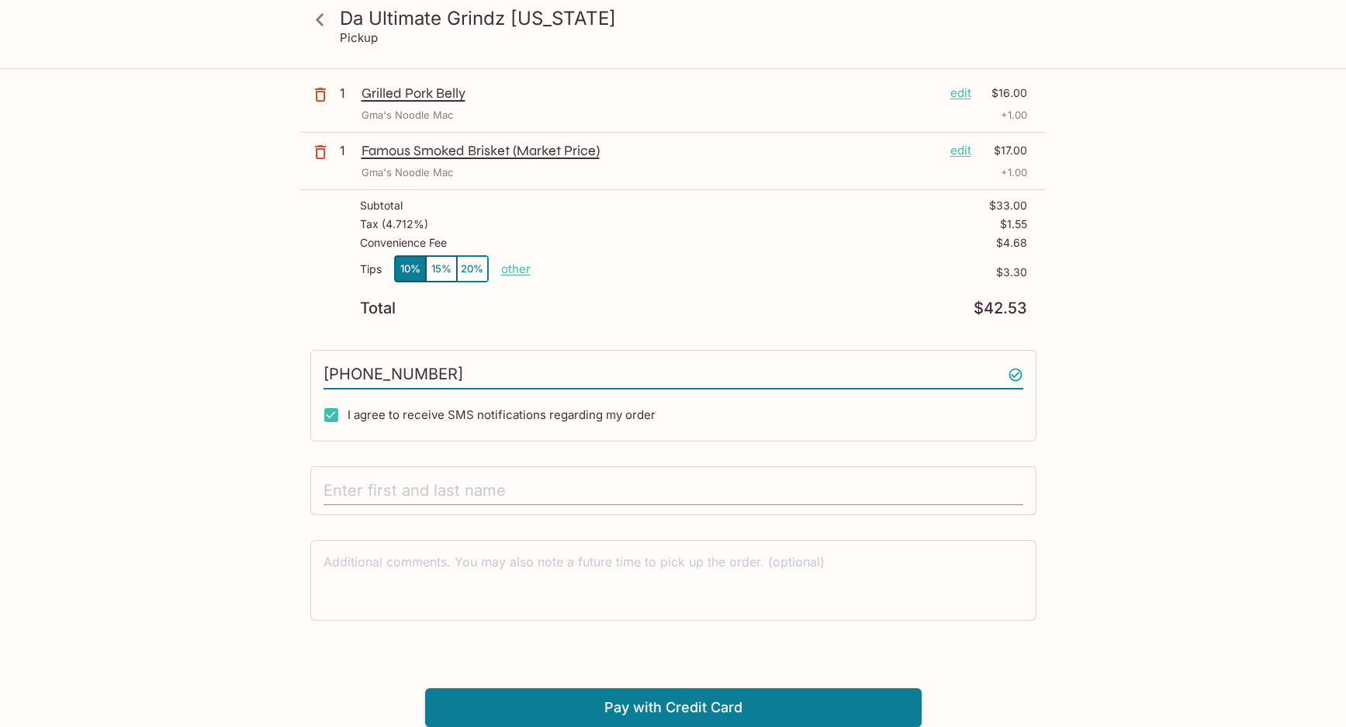
scroll to position [111, 0]
type input "[PHONE_NUMBER]"
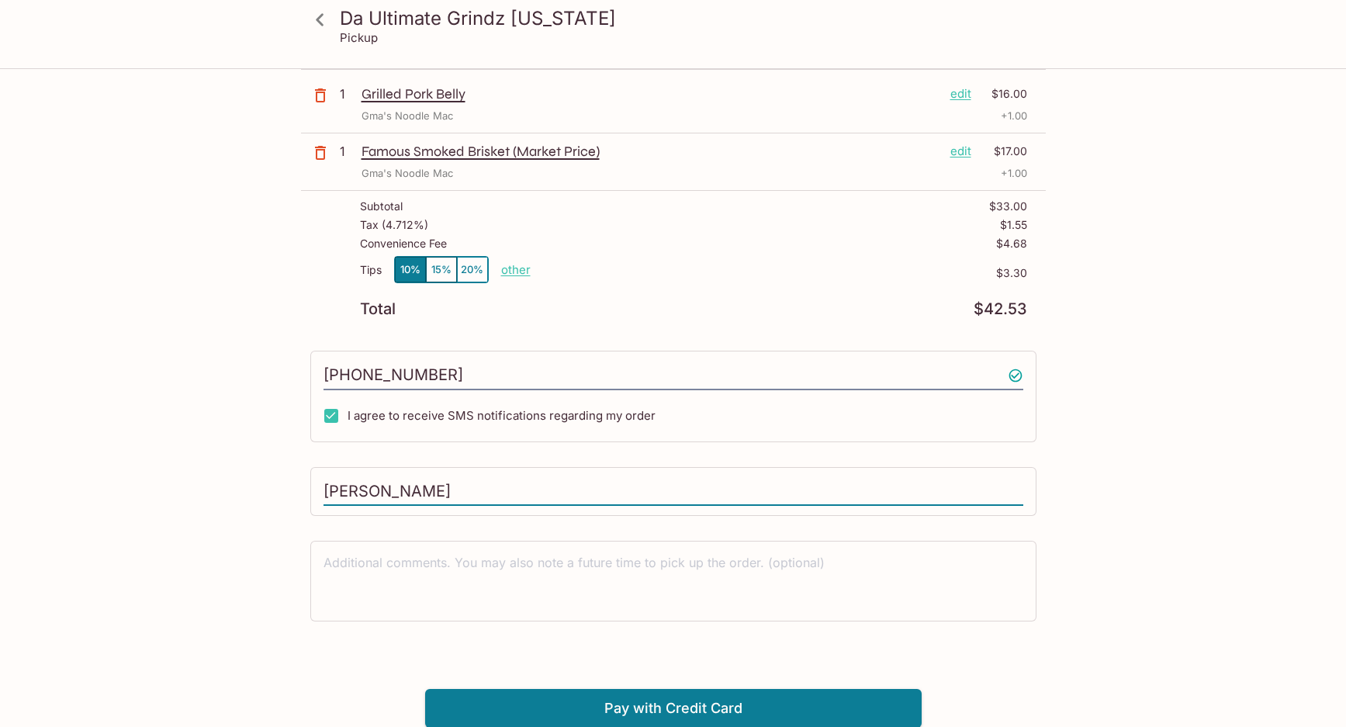
type input "[PERSON_NAME]"
click at [1091, 581] on div "Da Ultimate Grindz [US_STATE] Pickup Da Ultimate Grindz [US_STATE] [STREET_ADDR…" at bounding box center [673, 343] width 993 height 769
